Goal: Find specific page/section

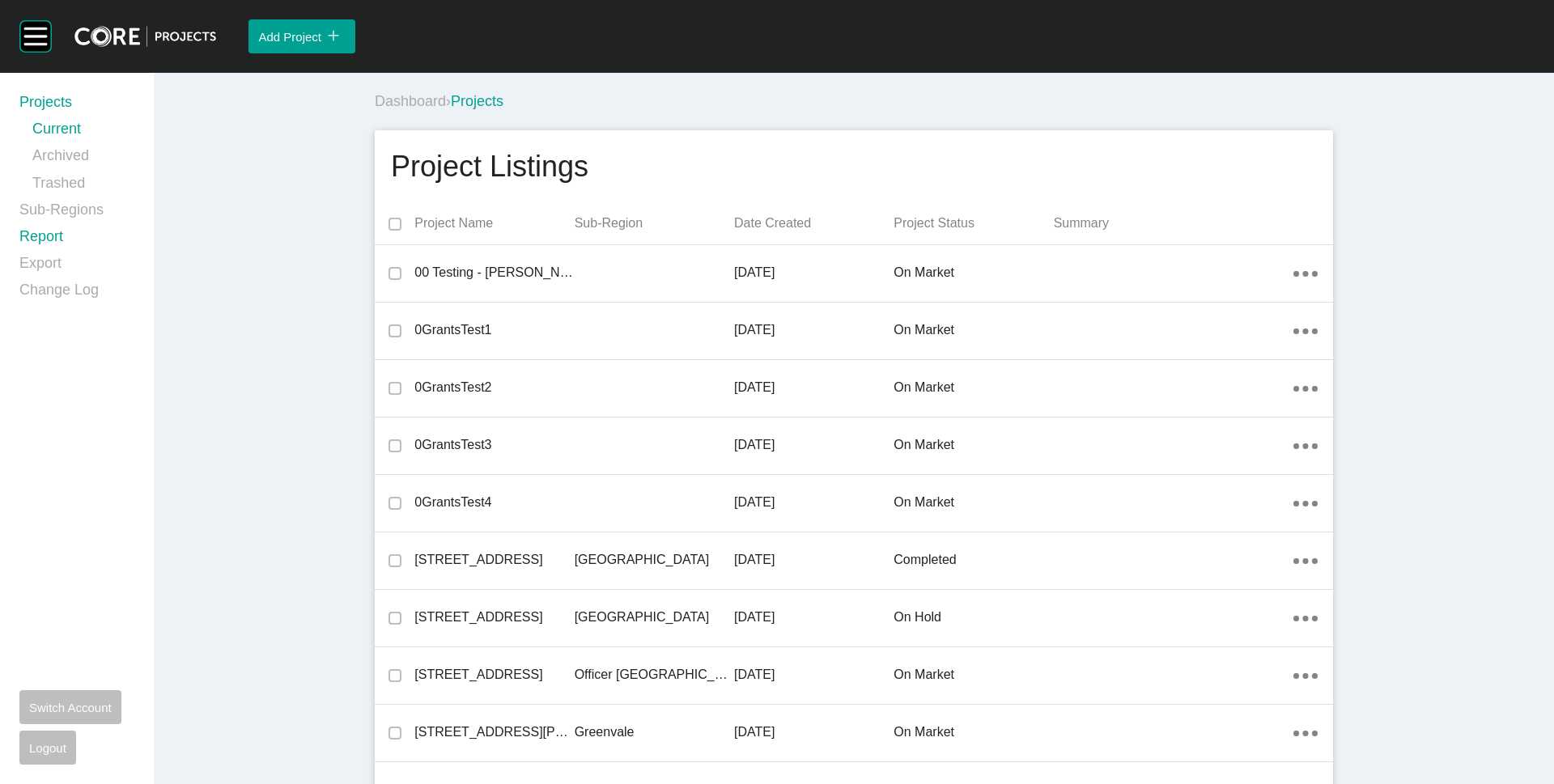
click at [61, 239] on link "Report" at bounding box center [77, 240] width 115 height 26
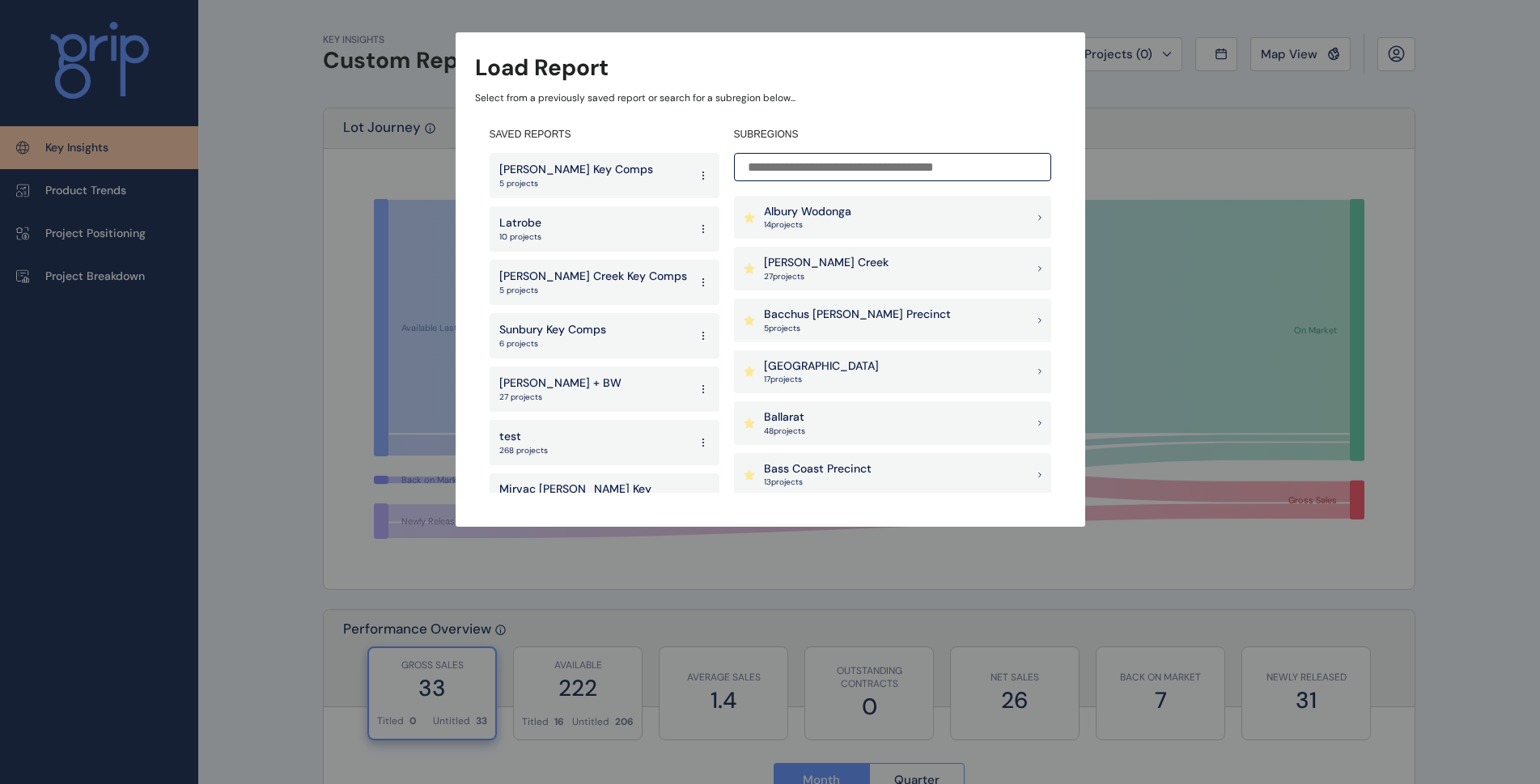
click at [841, 173] on input at bounding box center [893, 167] width 317 height 28
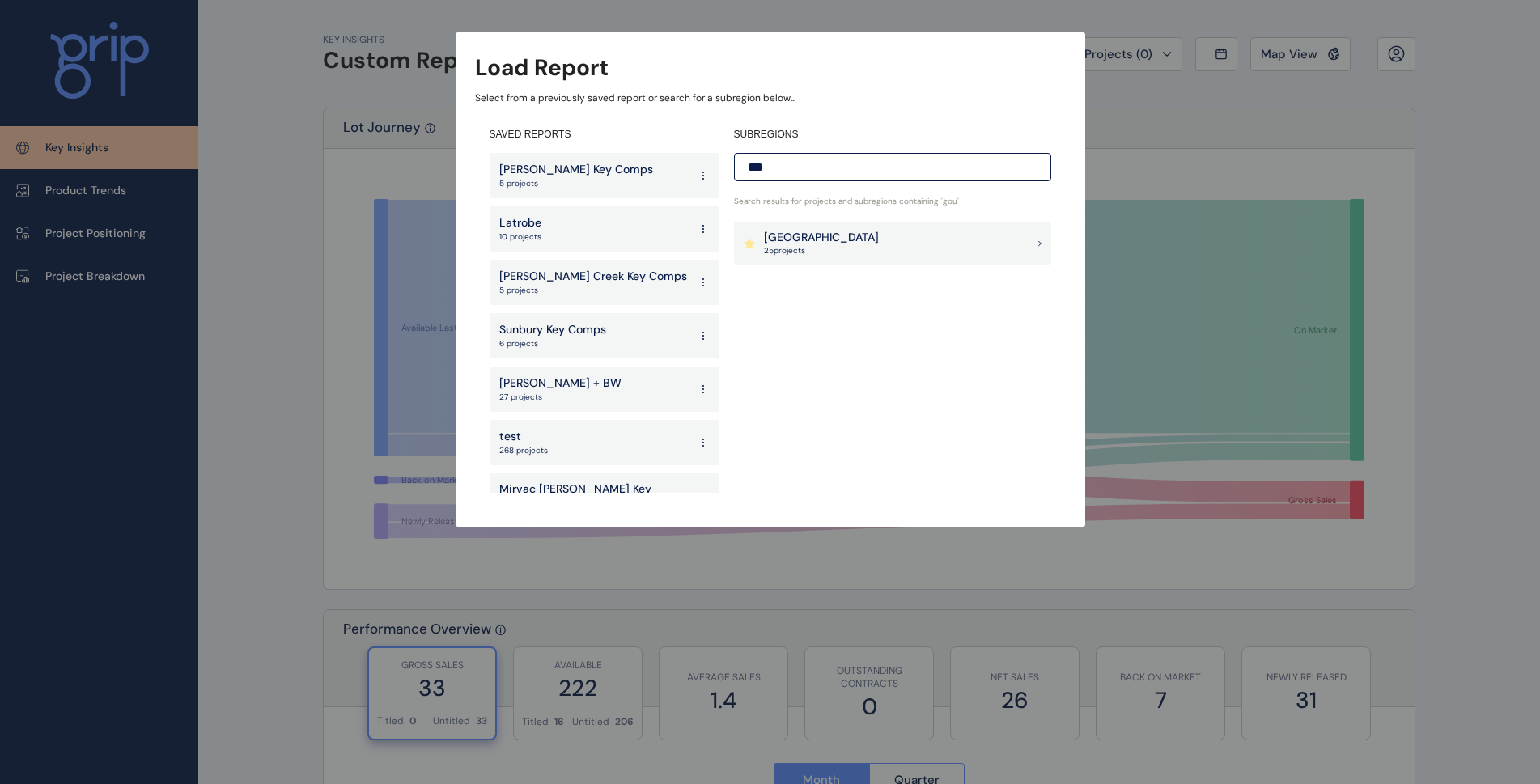
type input "****"
drag, startPoint x: 837, startPoint y: 161, endPoint x: 551, endPoint y: 184, distance: 286.9
click at [554, 187] on div "SAVED REPORTS [PERSON_NAME] Key Comps 5 projects Latrobe 10 projects [PERSON_NA…" at bounding box center [770, 310] width 591 height 394
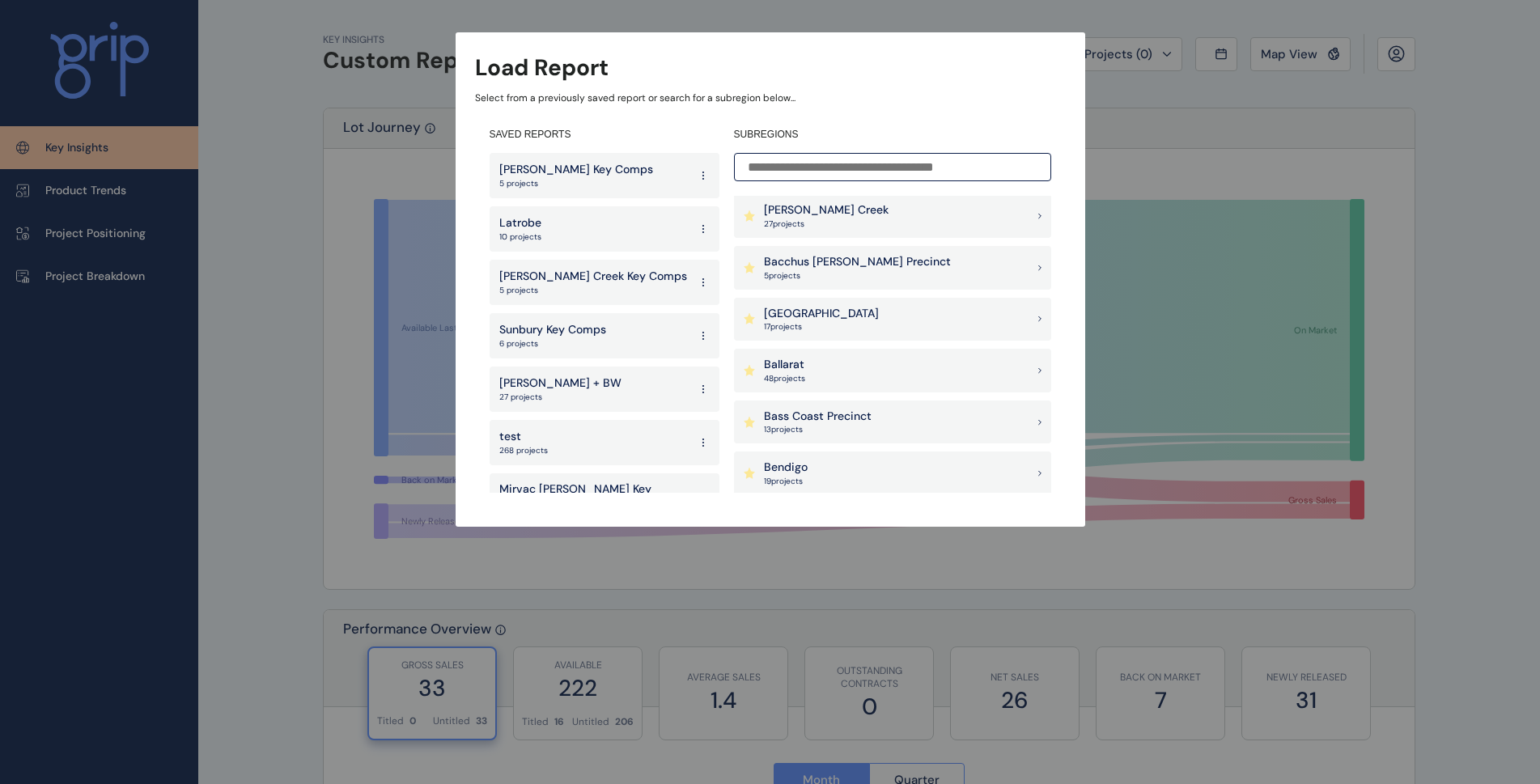
scroll to position [81, 0]
